Goal: Transaction & Acquisition: Subscribe to service/newsletter

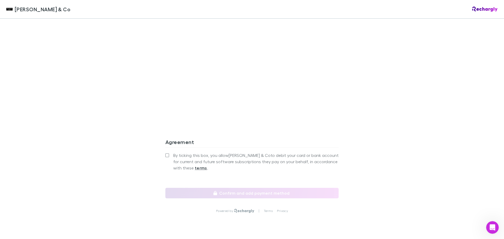
scroll to position [440, 0]
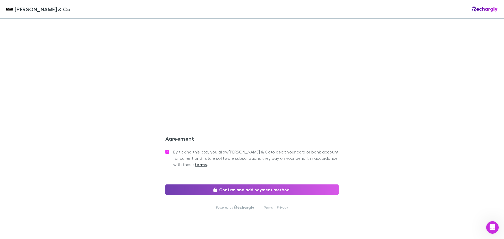
click at [231, 185] on button "Confirm and add payment method" at bounding box center [252, 190] width 173 height 11
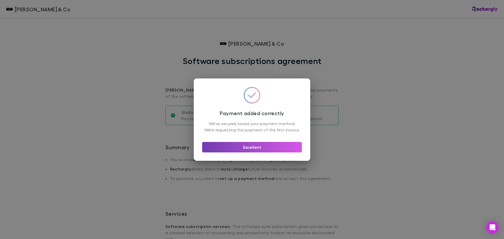
click at [271, 151] on button "Excellent" at bounding box center [252, 147] width 100 height 11
